Goal: Information Seeking & Learning: Learn about a topic

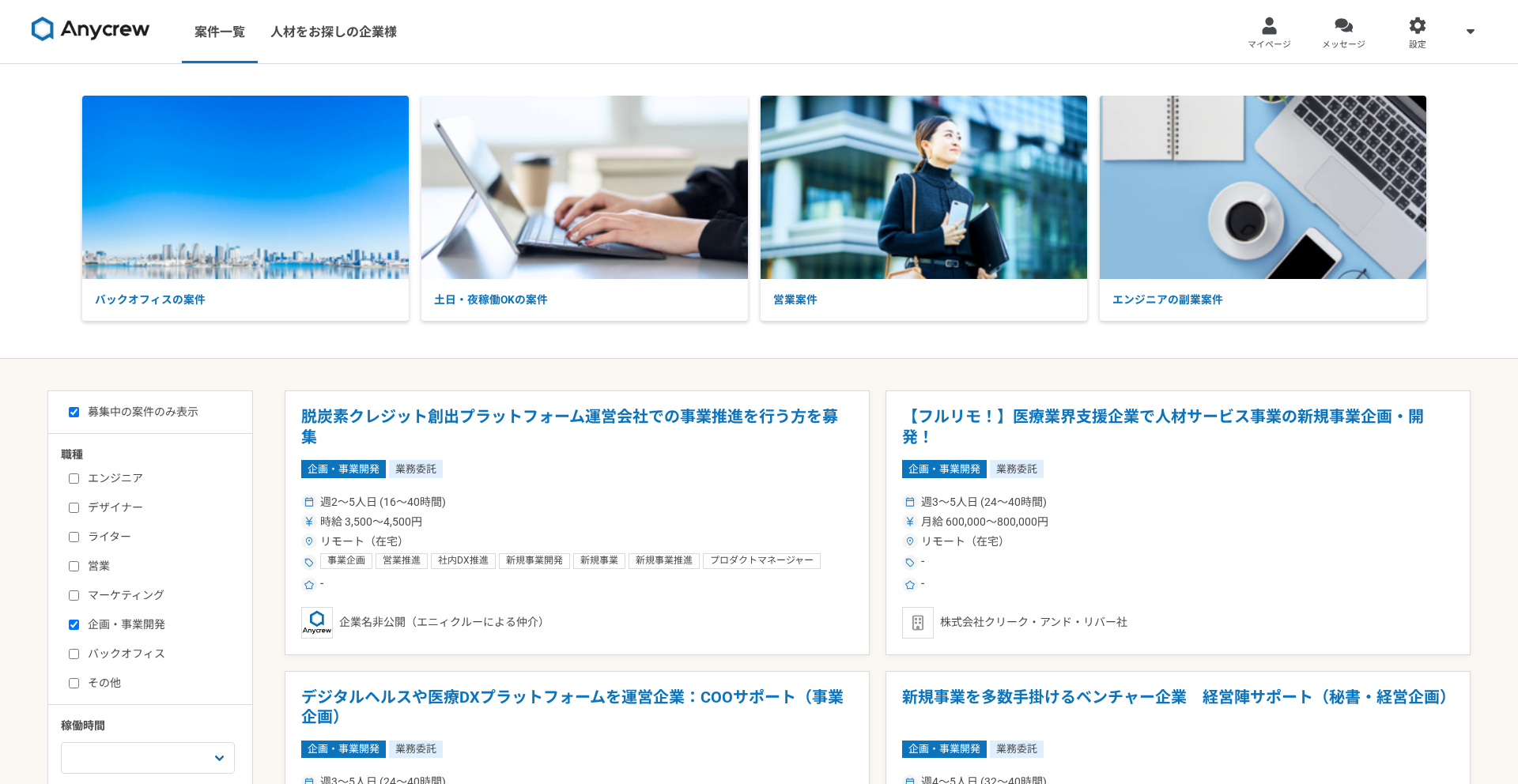
click at [73, 623] on input "企画・事業開発" at bounding box center [74, 624] width 11 height 11
checkbox input "false"
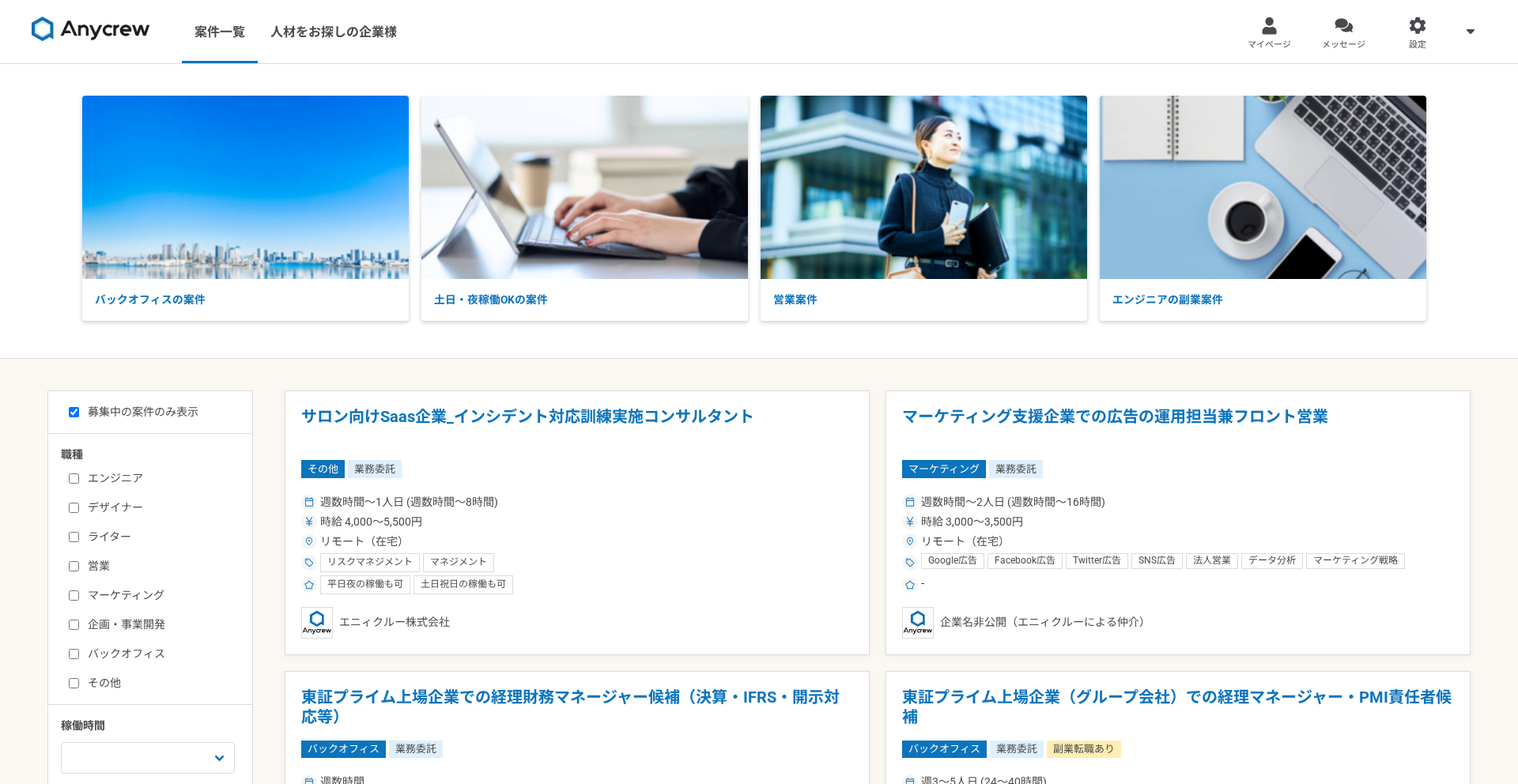
click at [78, 564] on input "営業" at bounding box center [74, 566] width 11 height 11
checkbox input "true"
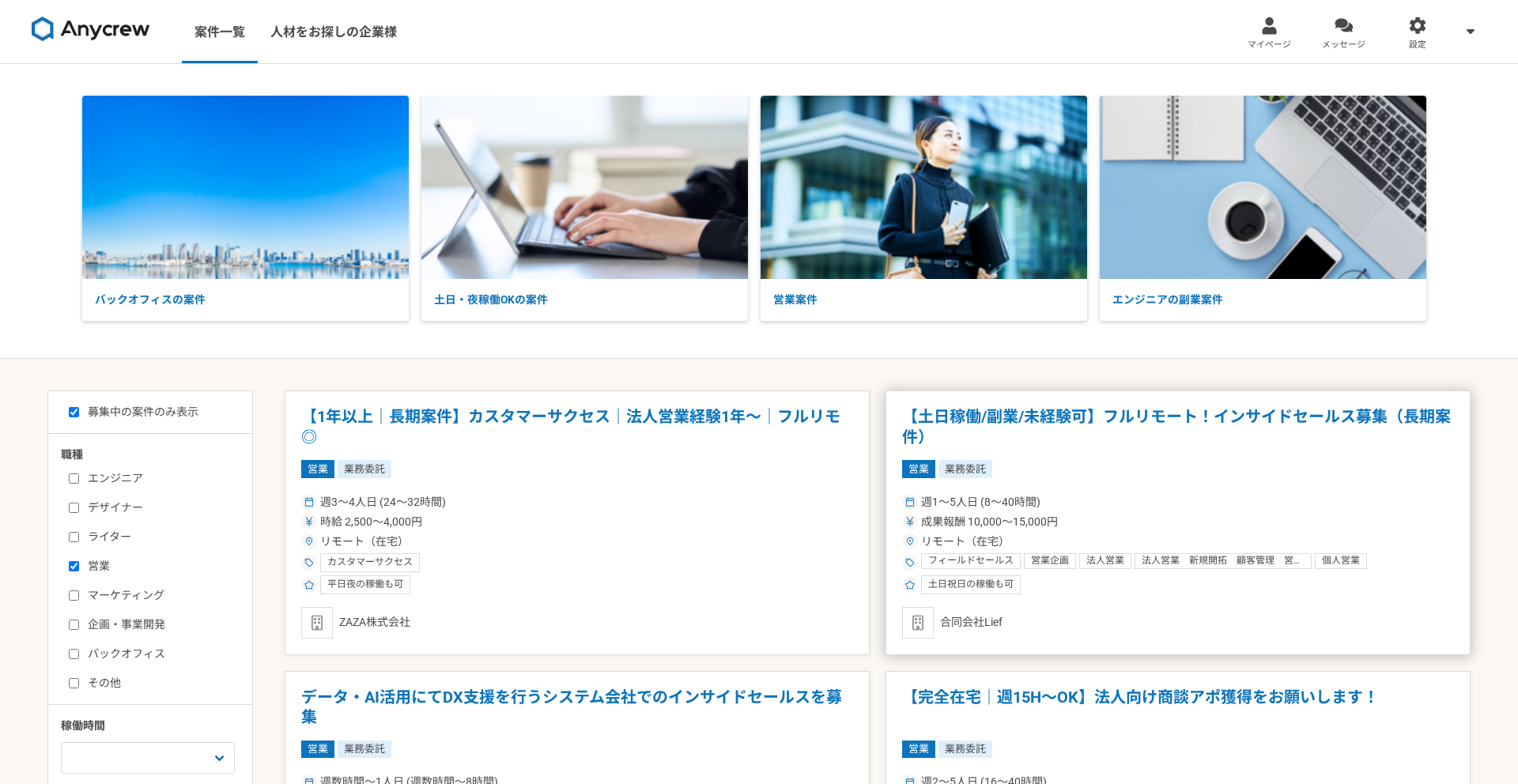
click at [1207, 497] on div "週1〜5人日 (8〜40時間)" at bounding box center [1178, 502] width 552 height 16
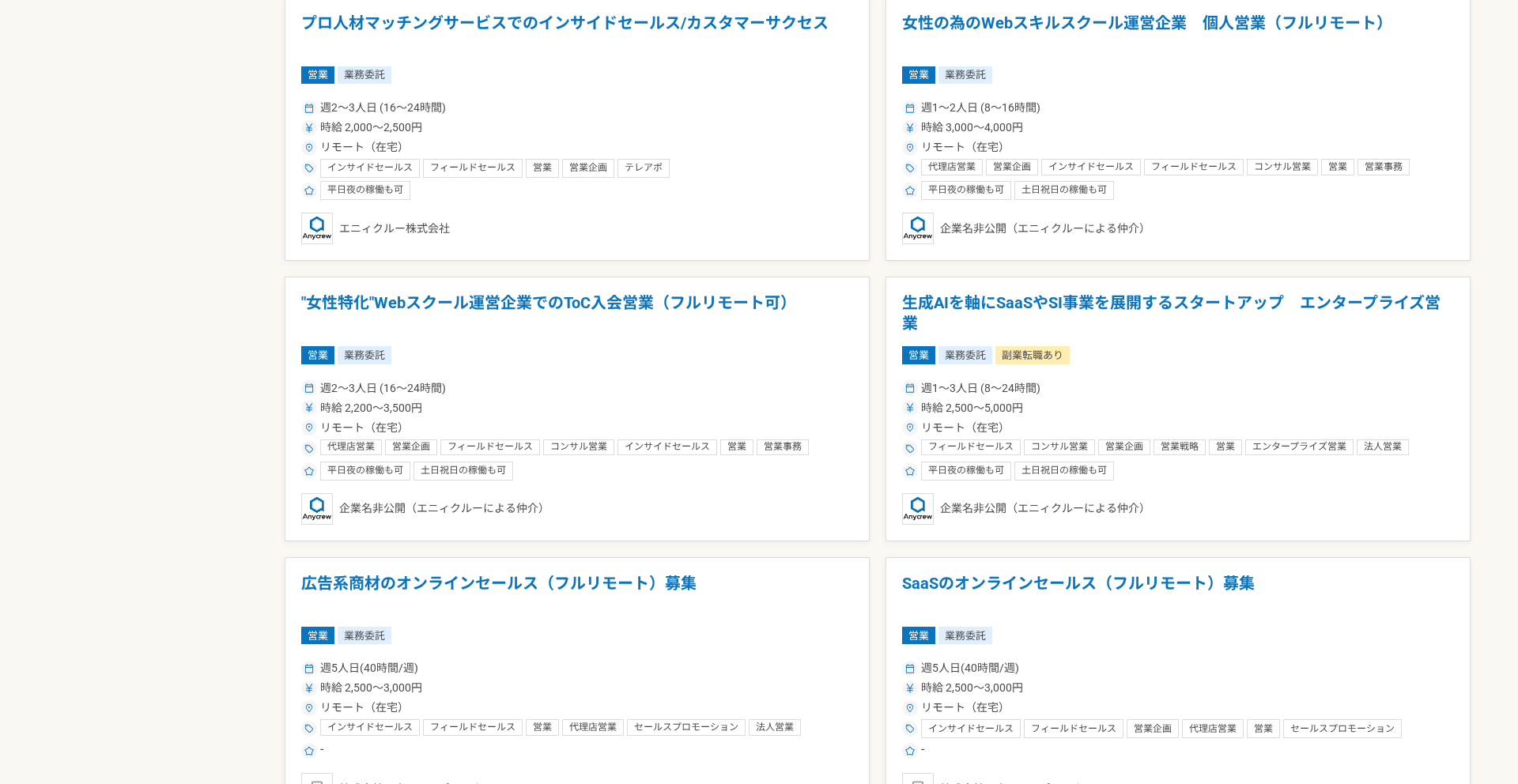
scroll to position [2132, 0]
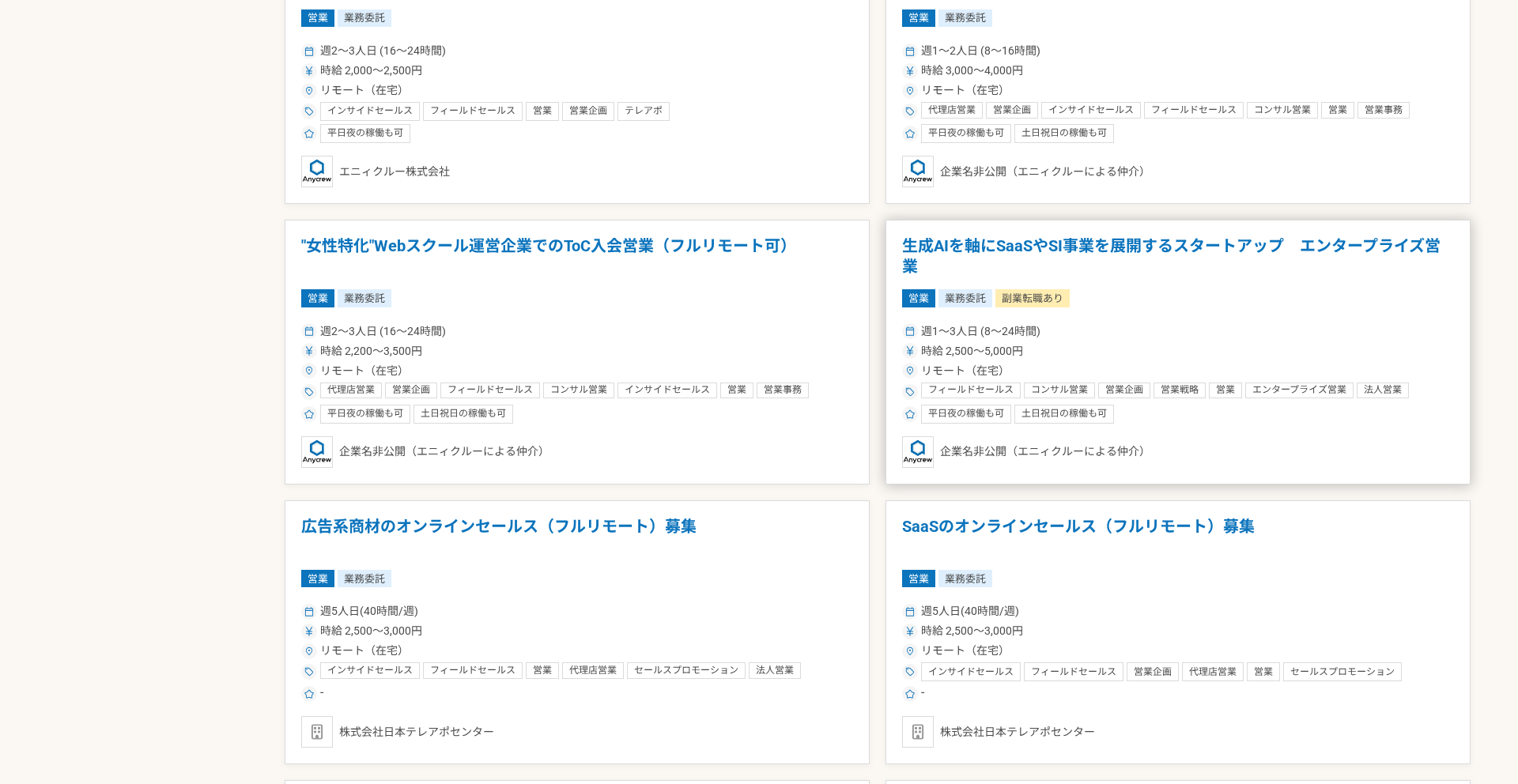
click at [1201, 301] on div "営業 業務委託 副業転職あり" at bounding box center [1178, 297] width 552 height 17
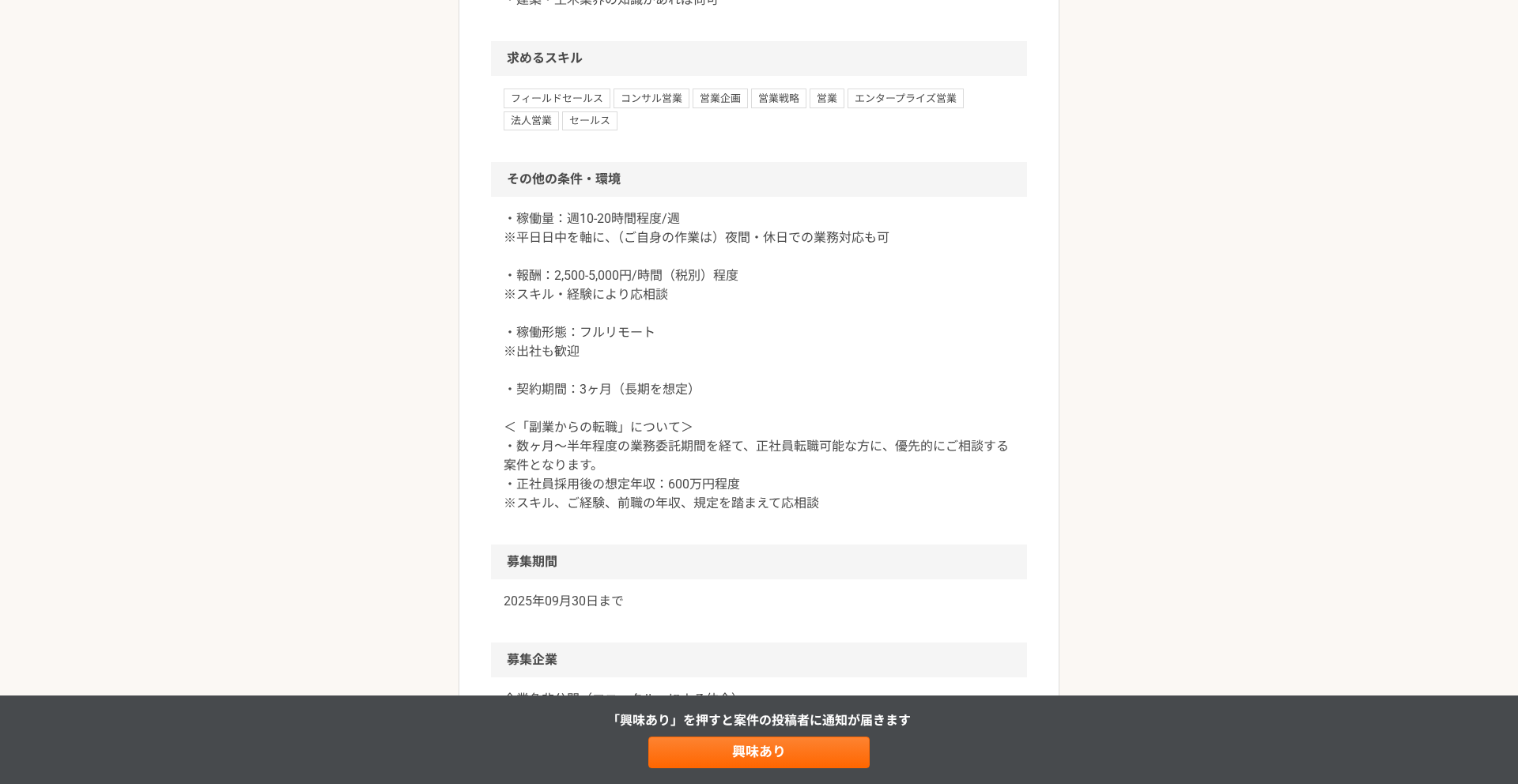
scroll to position [1769, 0]
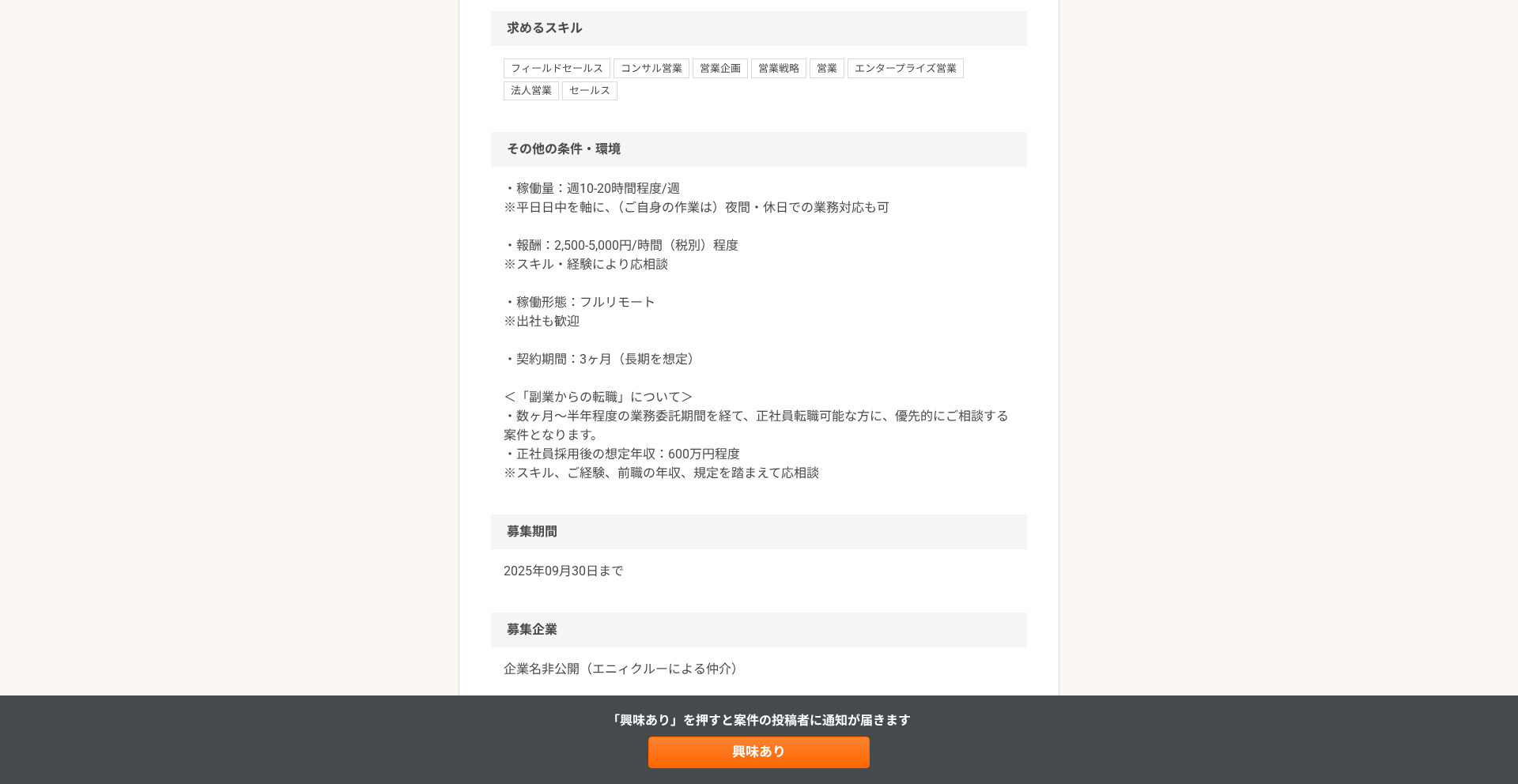
drag, startPoint x: 510, startPoint y: 382, endPoint x: 679, endPoint y: 567, distance: 250.6
click at [682, 483] on p "・稼働量：週10-20時間程度/週 ※平日日中を軸に、（ご自身の作業は）夜間・休日での業務対応も可 ・報酬：2,500-5,000円/時間（税別）程度 ※スキ…" at bounding box center [759, 331] width 511 height 303
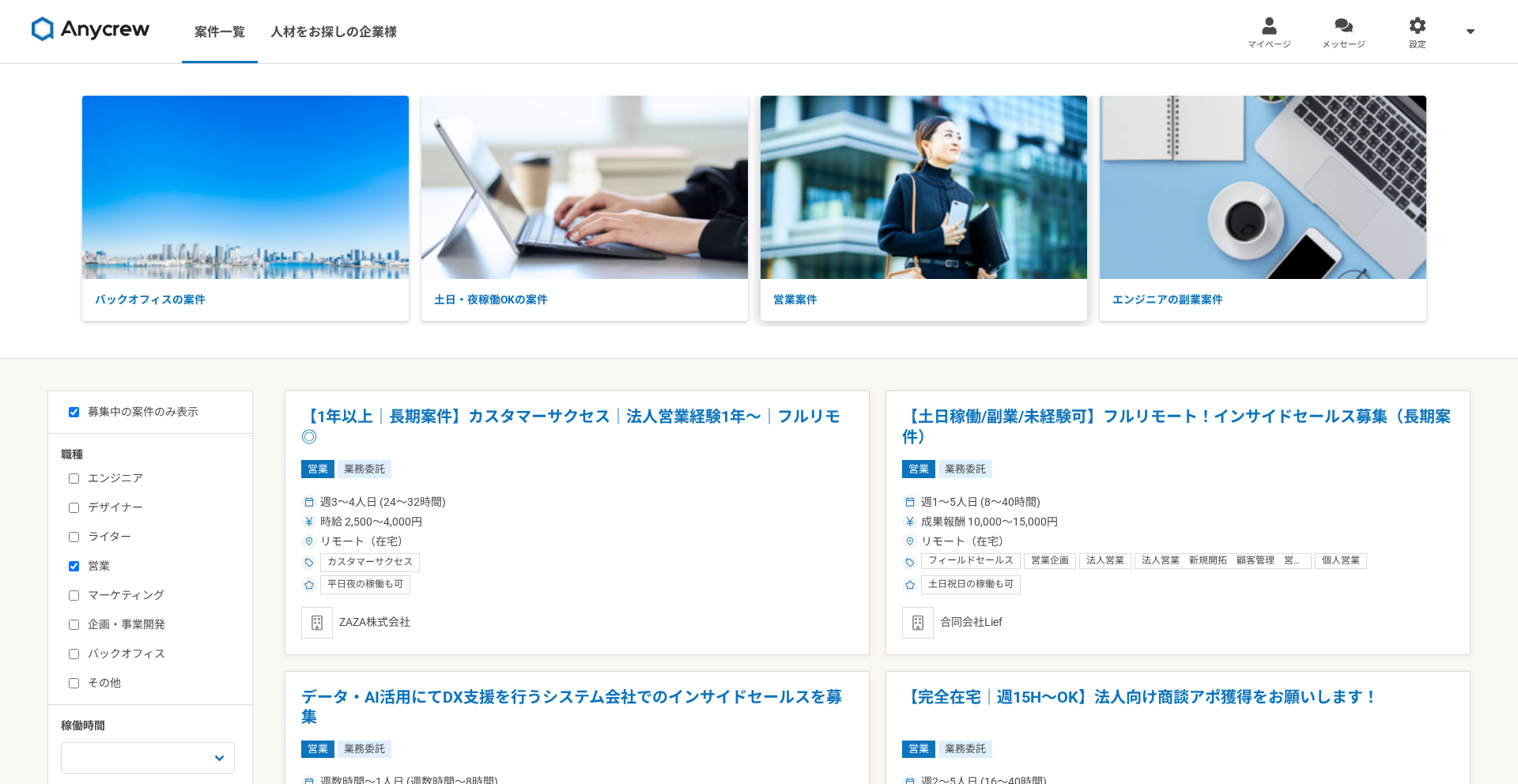
click at [989, 229] on img at bounding box center [924, 188] width 326 height 184
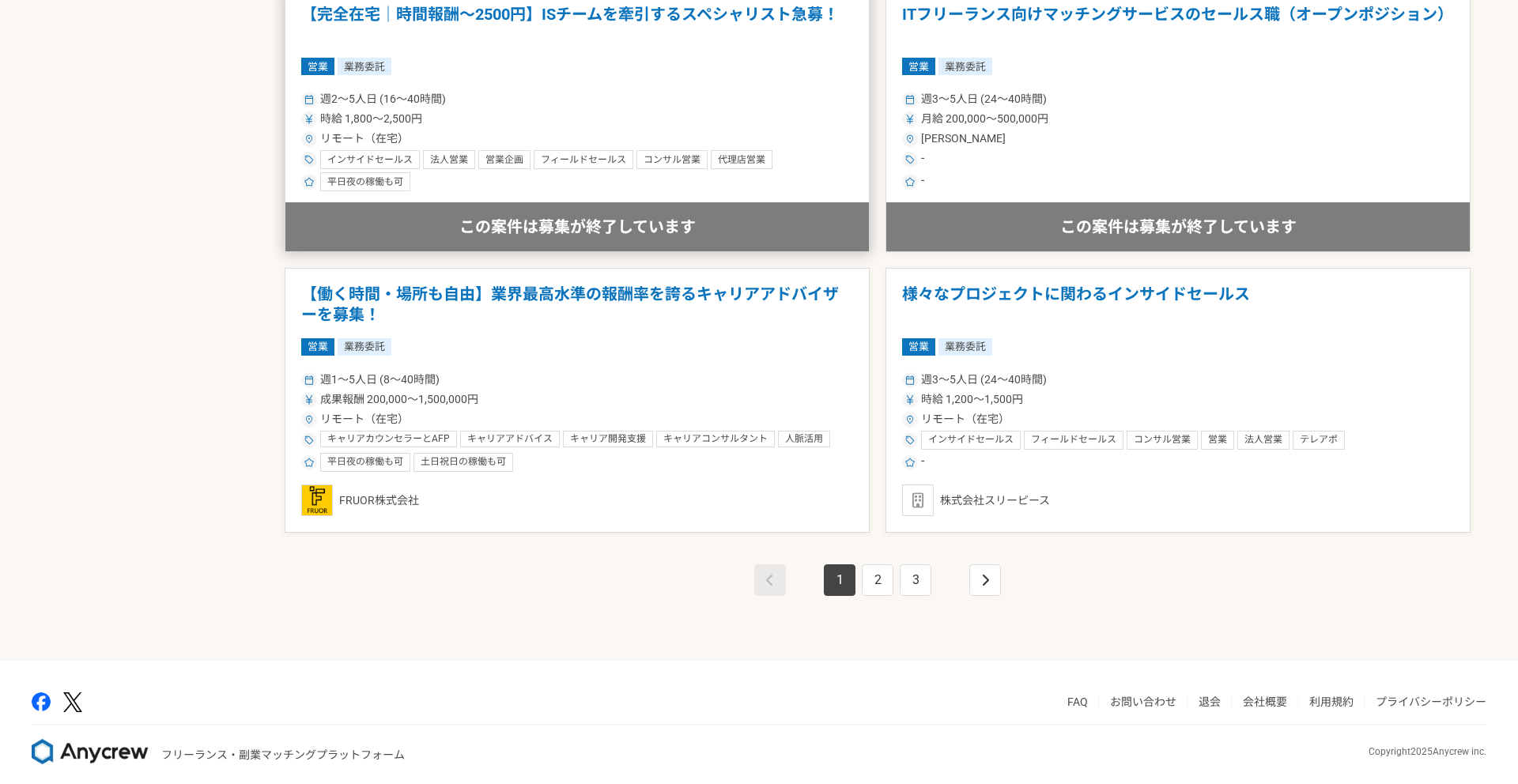
scroll to position [2658, 0]
